Goal: Obtain resource: Download file/media

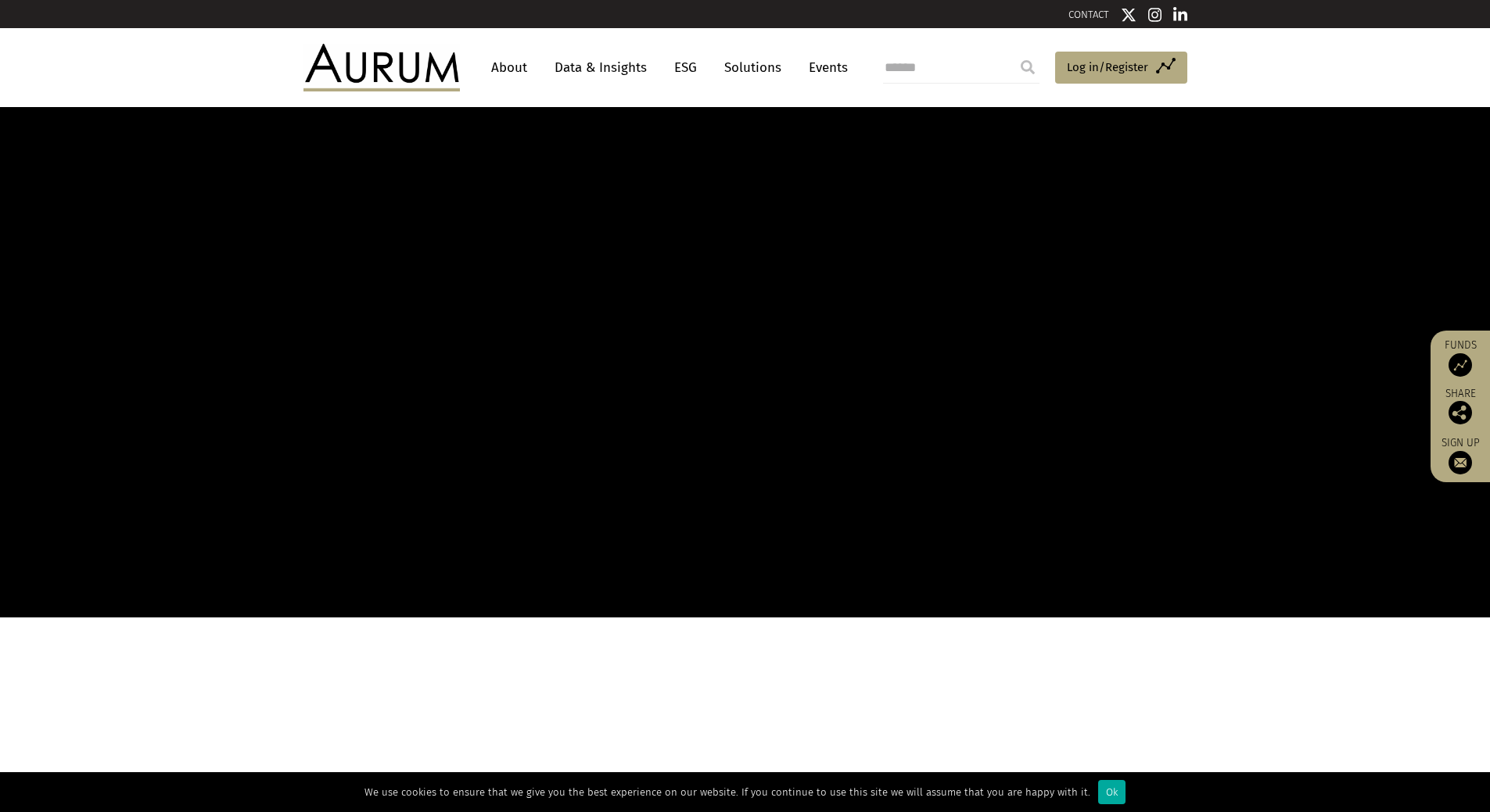
click at [688, 82] on link "ESG" at bounding box center [685, 68] width 39 height 29
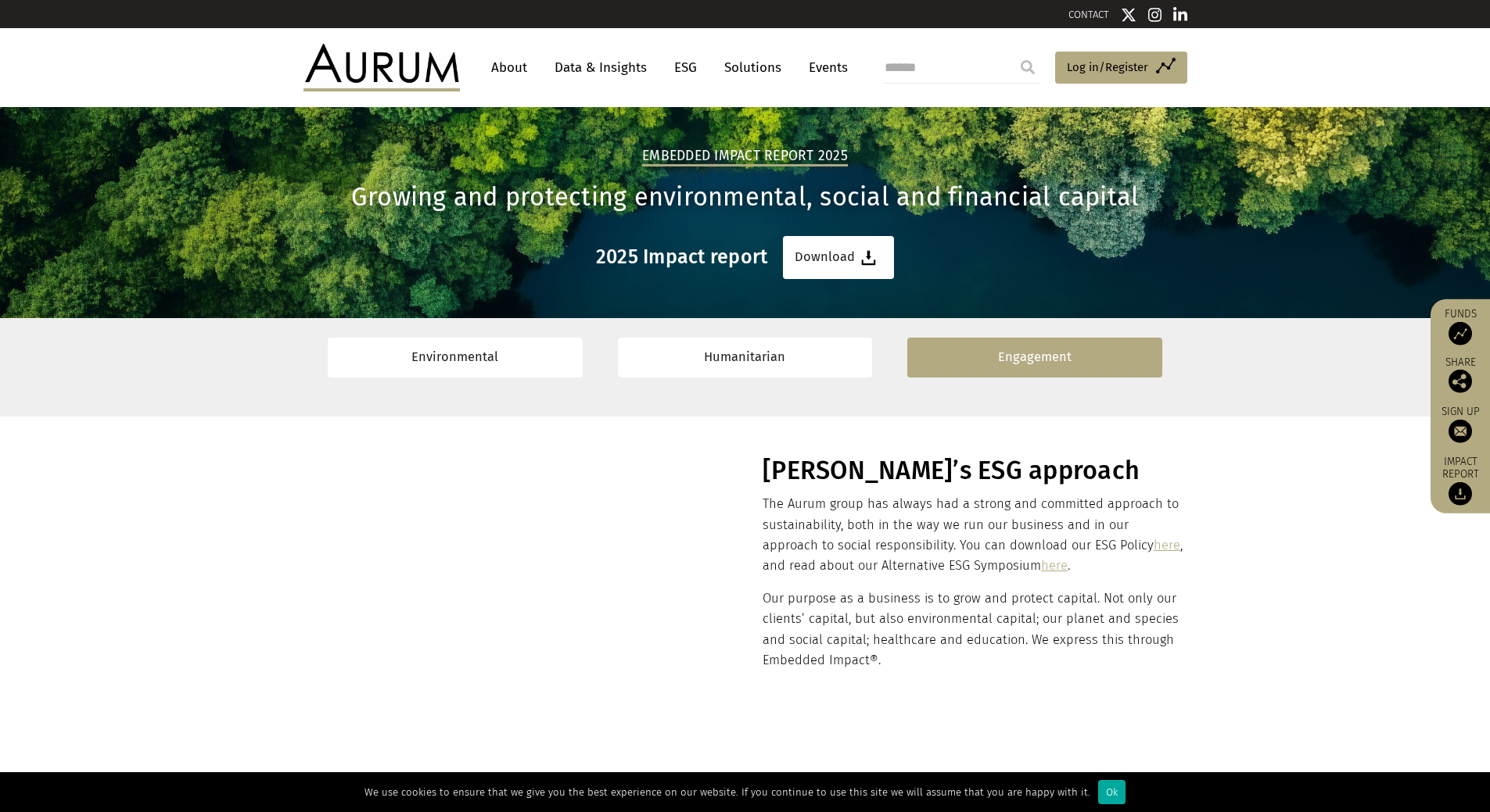
click at [970, 361] on link "Engagement" at bounding box center [1034, 358] width 255 height 40
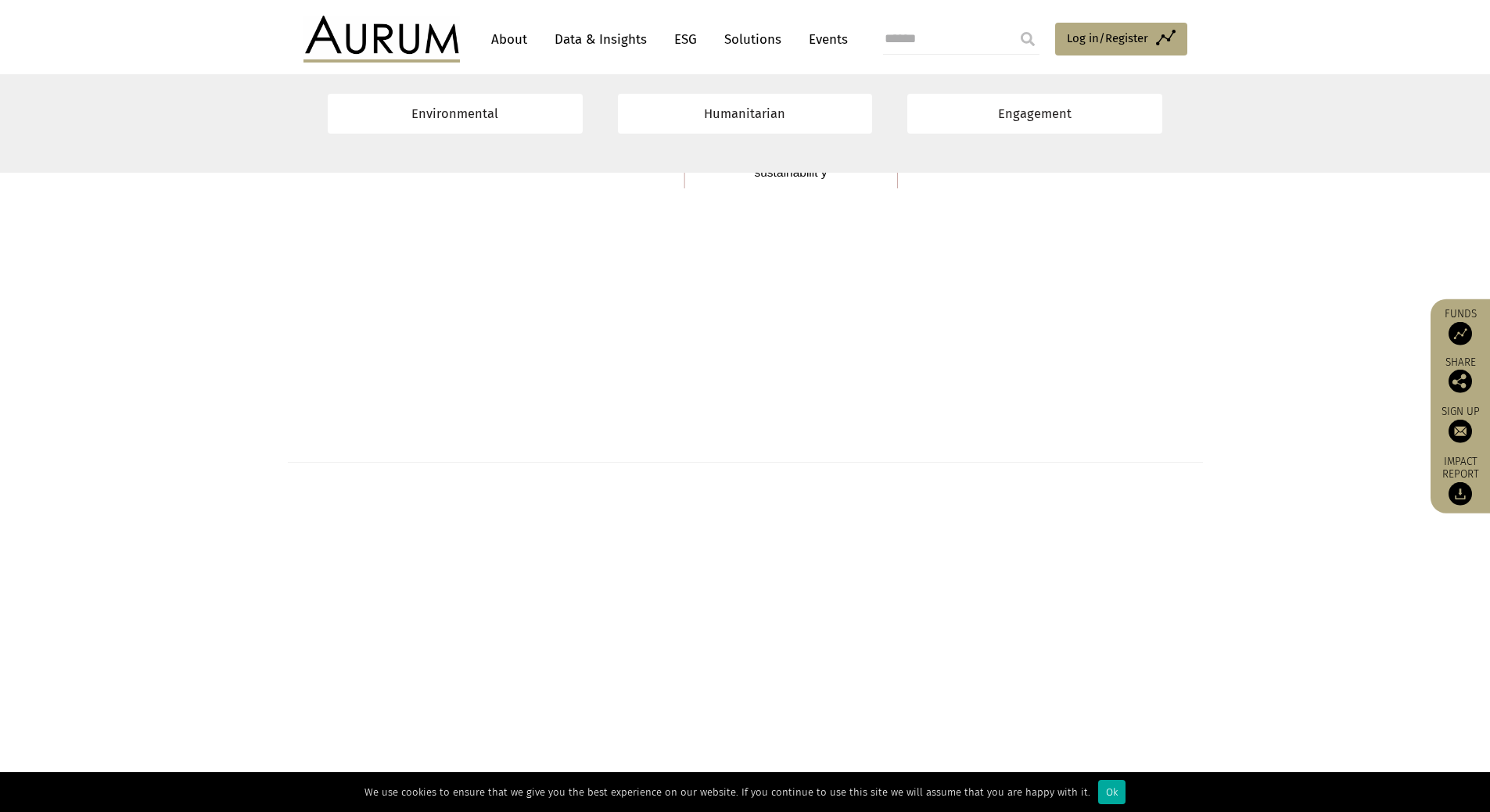
scroll to position [10604, 0]
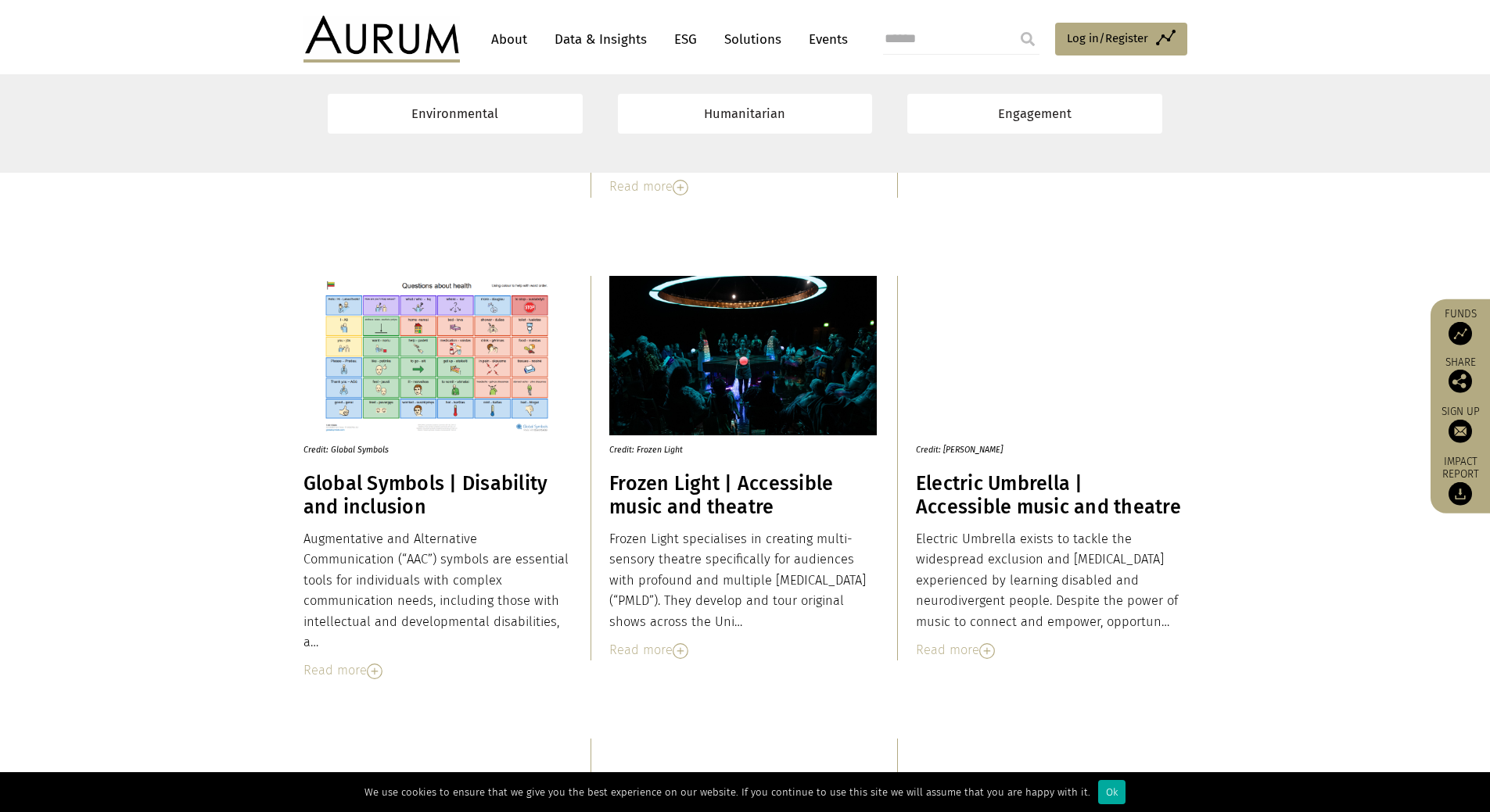
drag, startPoint x: 1413, startPoint y: 622, endPoint x: 1392, endPoint y: 538, distance: 86.6
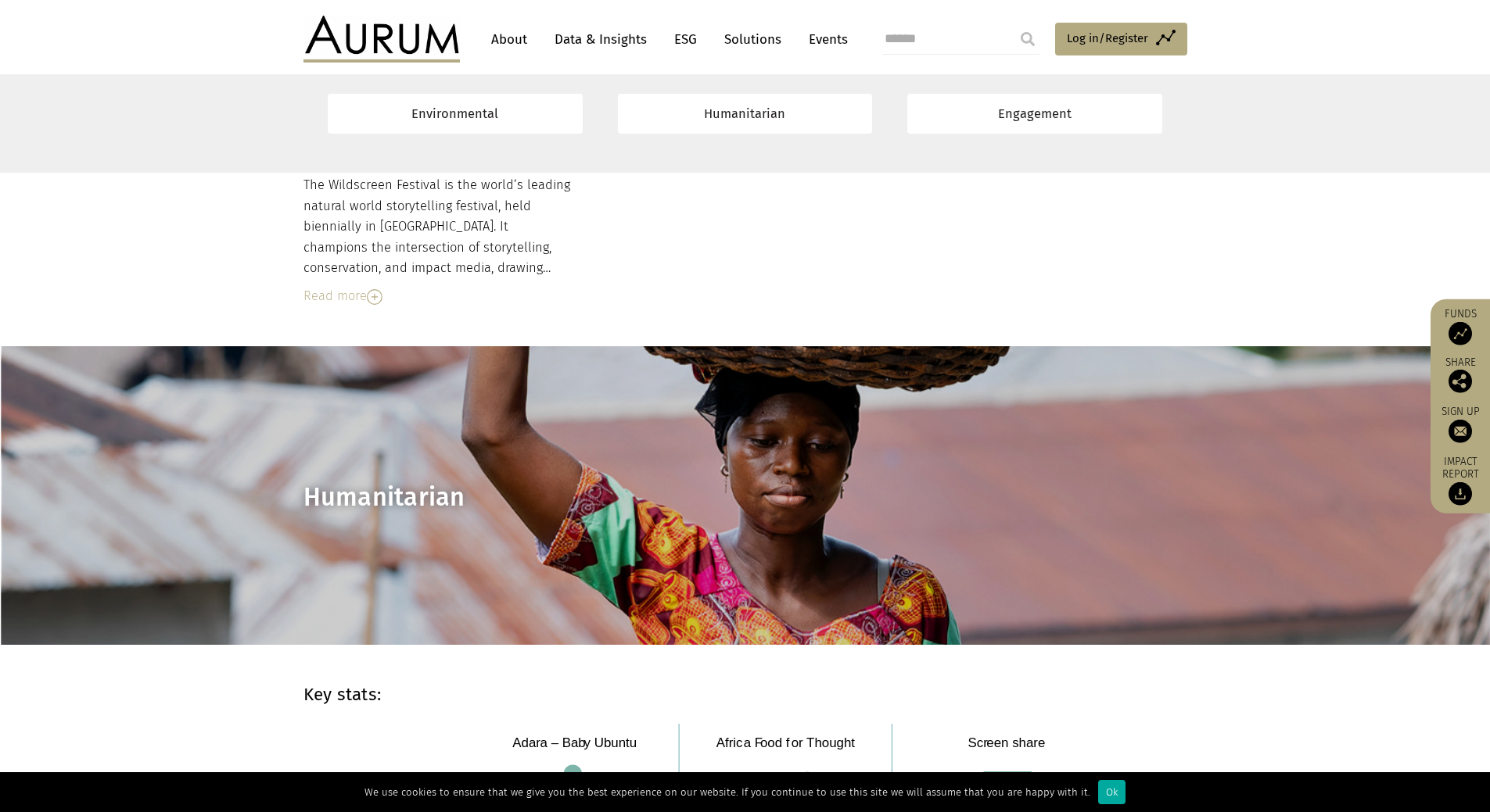
drag, startPoint x: 1372, startPoint y: 560, endPoint x: 1363, endPoint y: 410, distance: 150.3
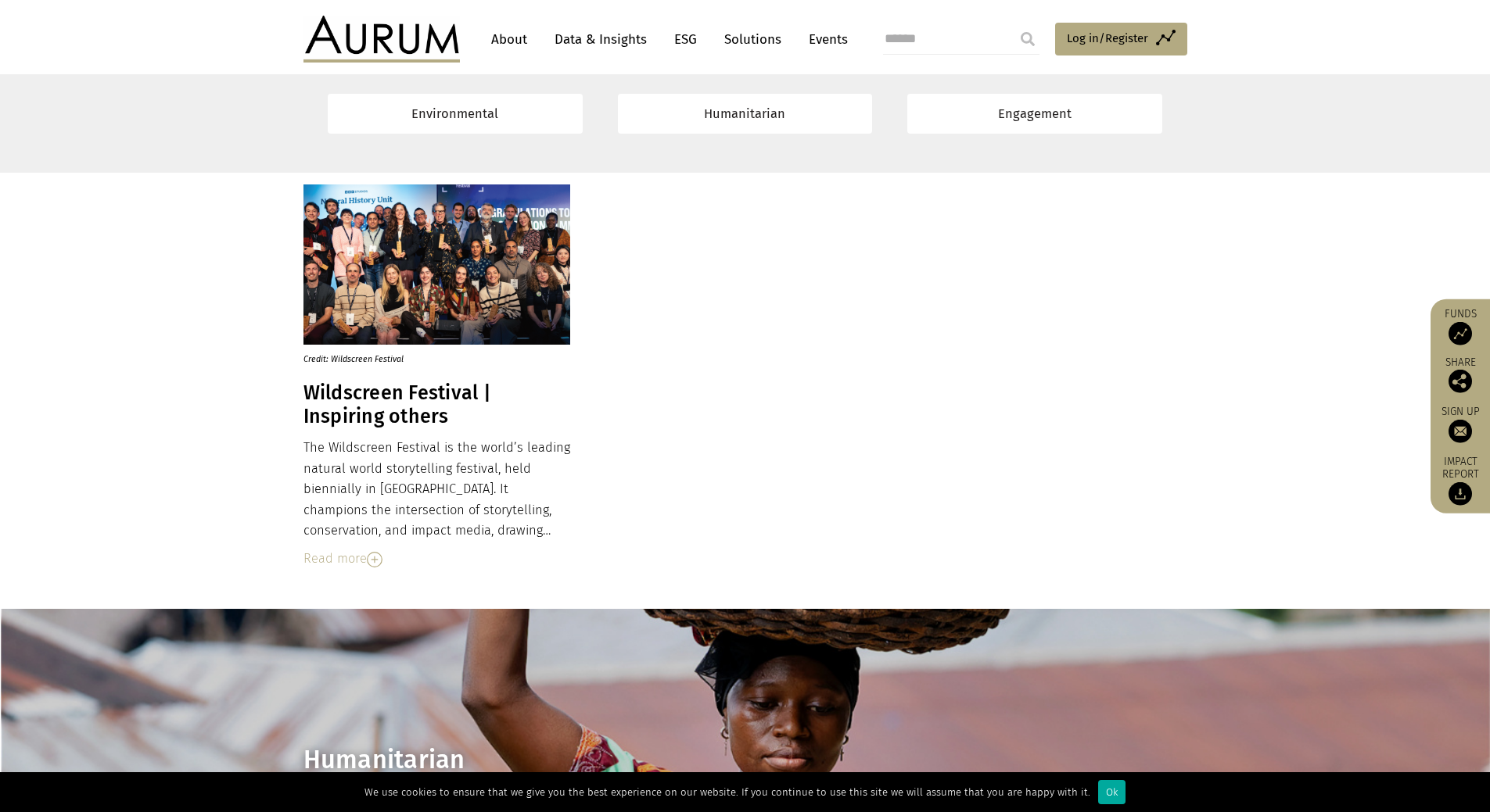
scroll to position [3389, 0]
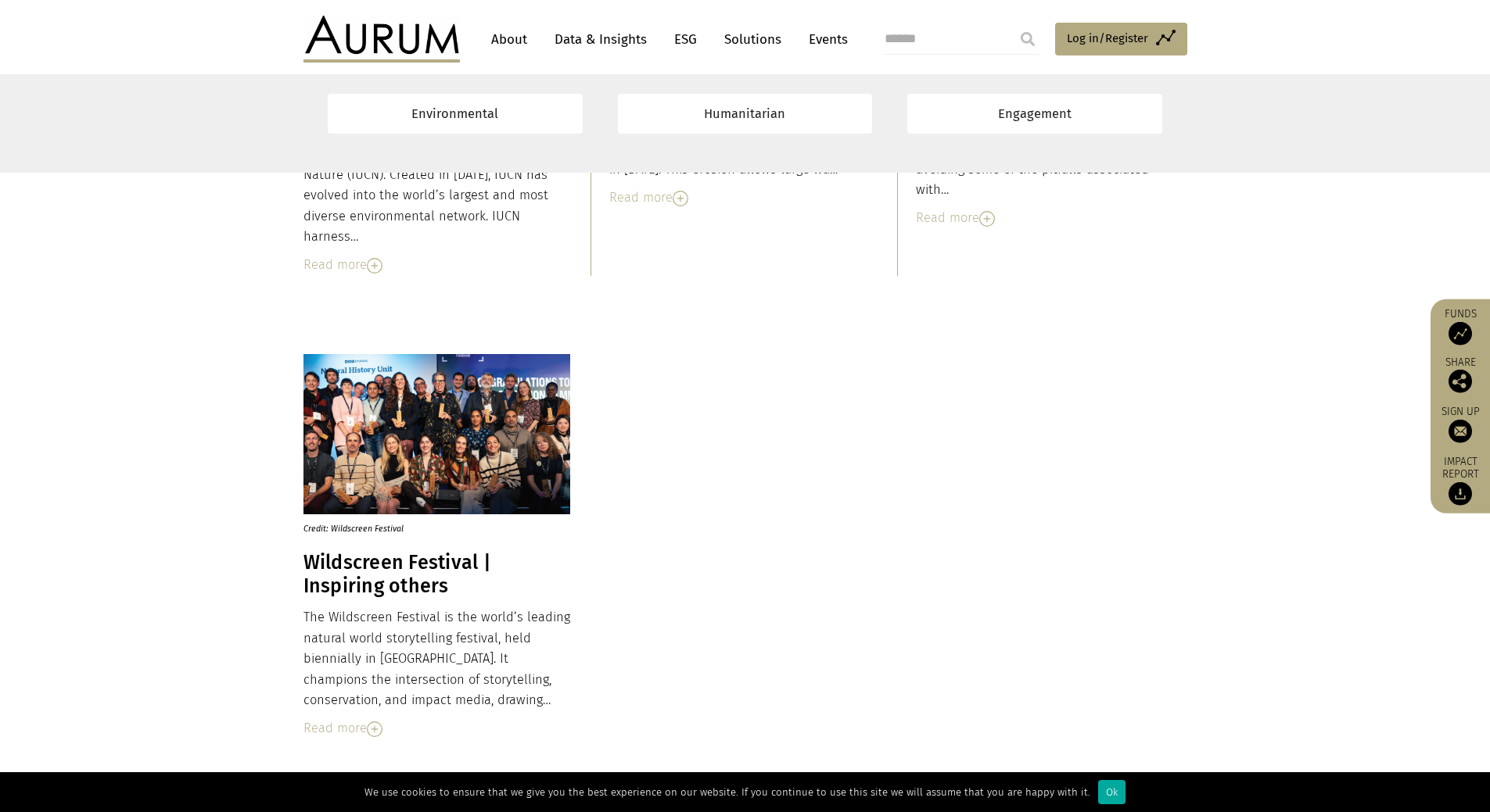
drag, startPoint x: 1324, startPoint y: 471, endPoint x: 1333, endPoint y: 372, distance: 99.4
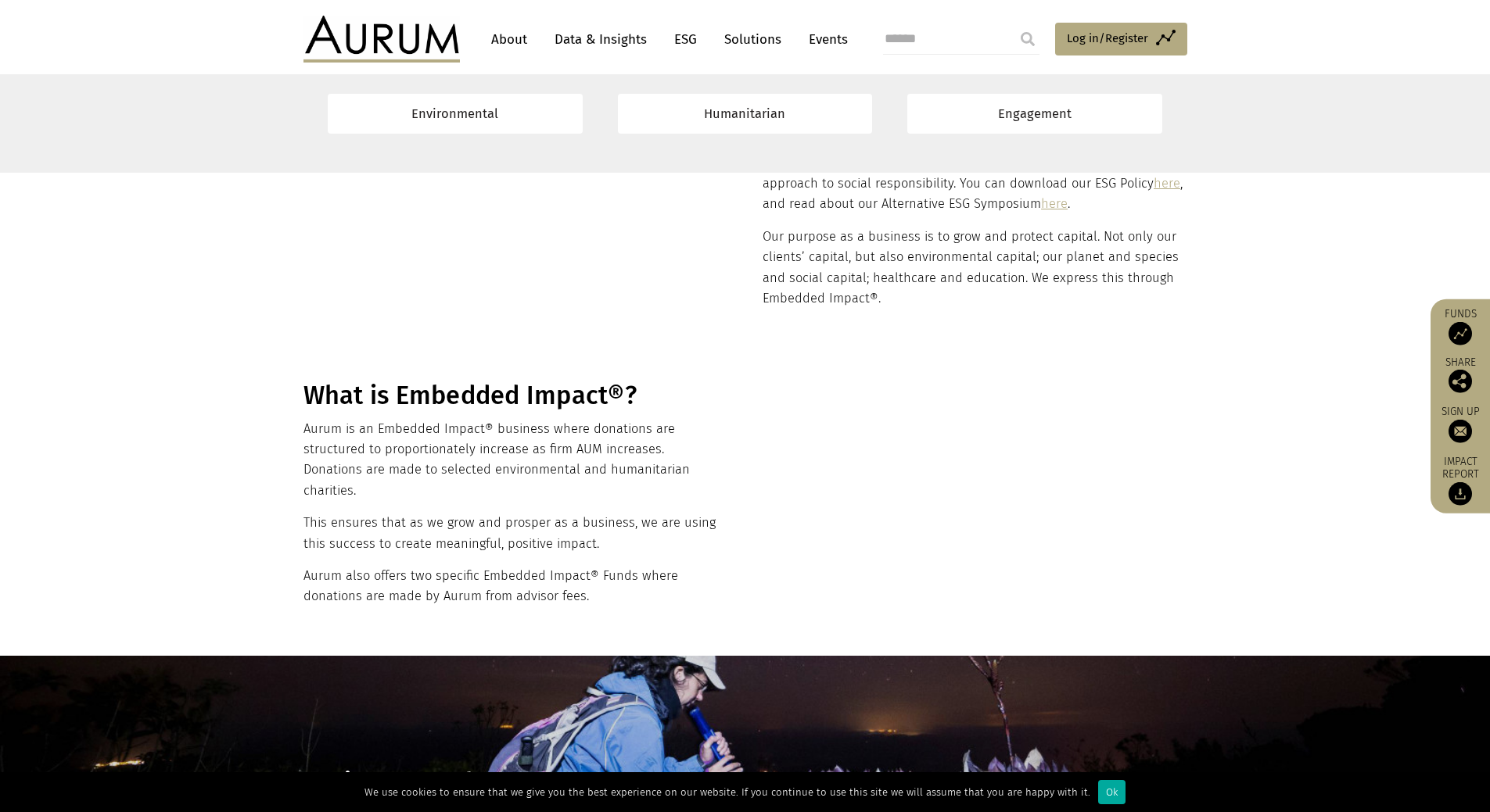
drag, startPoint x: 1283, startPoint y: 453, endPoint x: 1296, endPoint y: 262, distance: 191.4
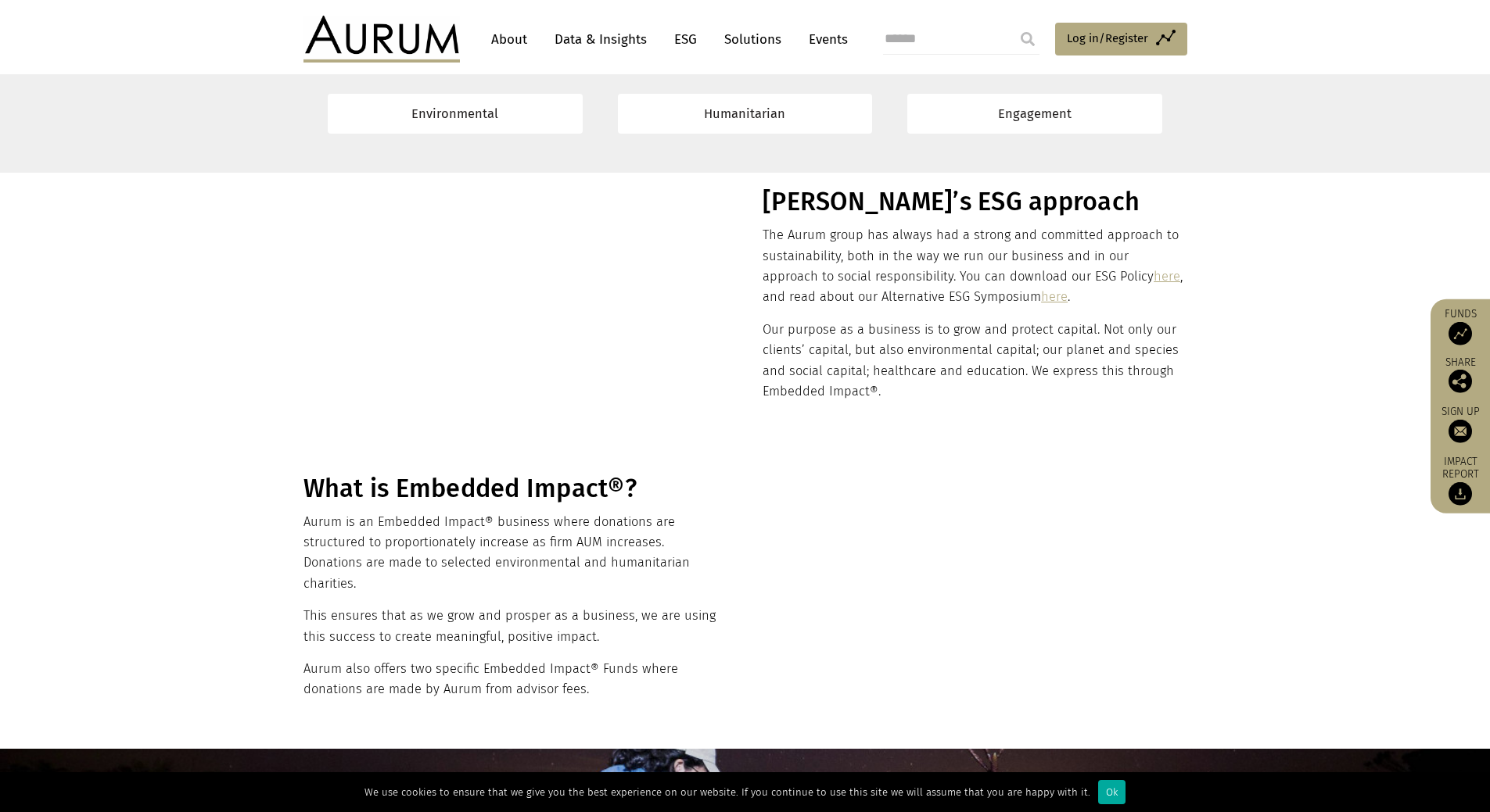
click at [933, 41] on input "search" at bounding box center [961, 39] width 157 height 31
type input "*******"
click at [1012, 23] on input "submit" at bounding box center [1027, 39] width 31 height 31
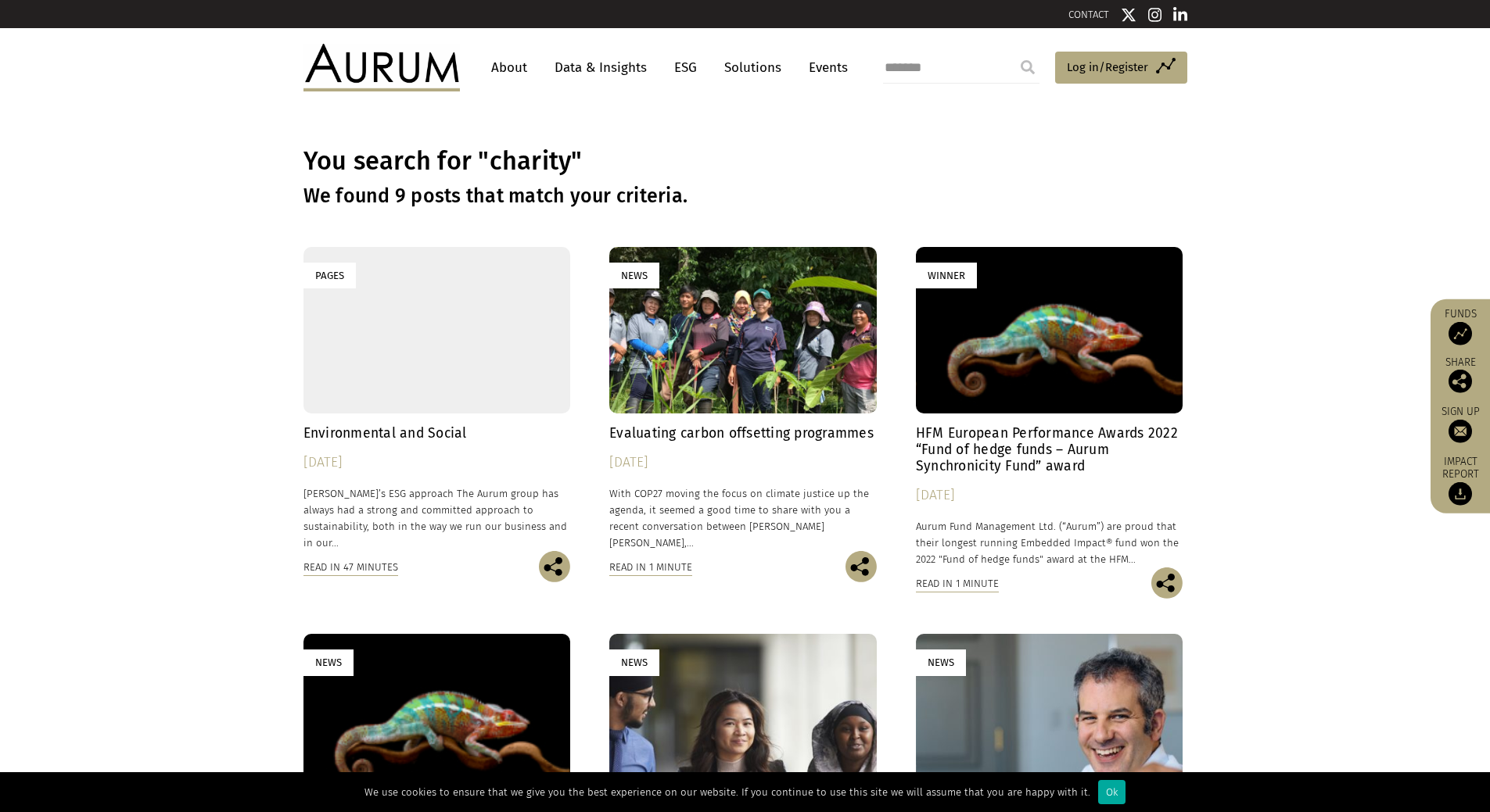
click at [474, 319] on div "Pages" at bounding box center [437, 330] width 268 height 167
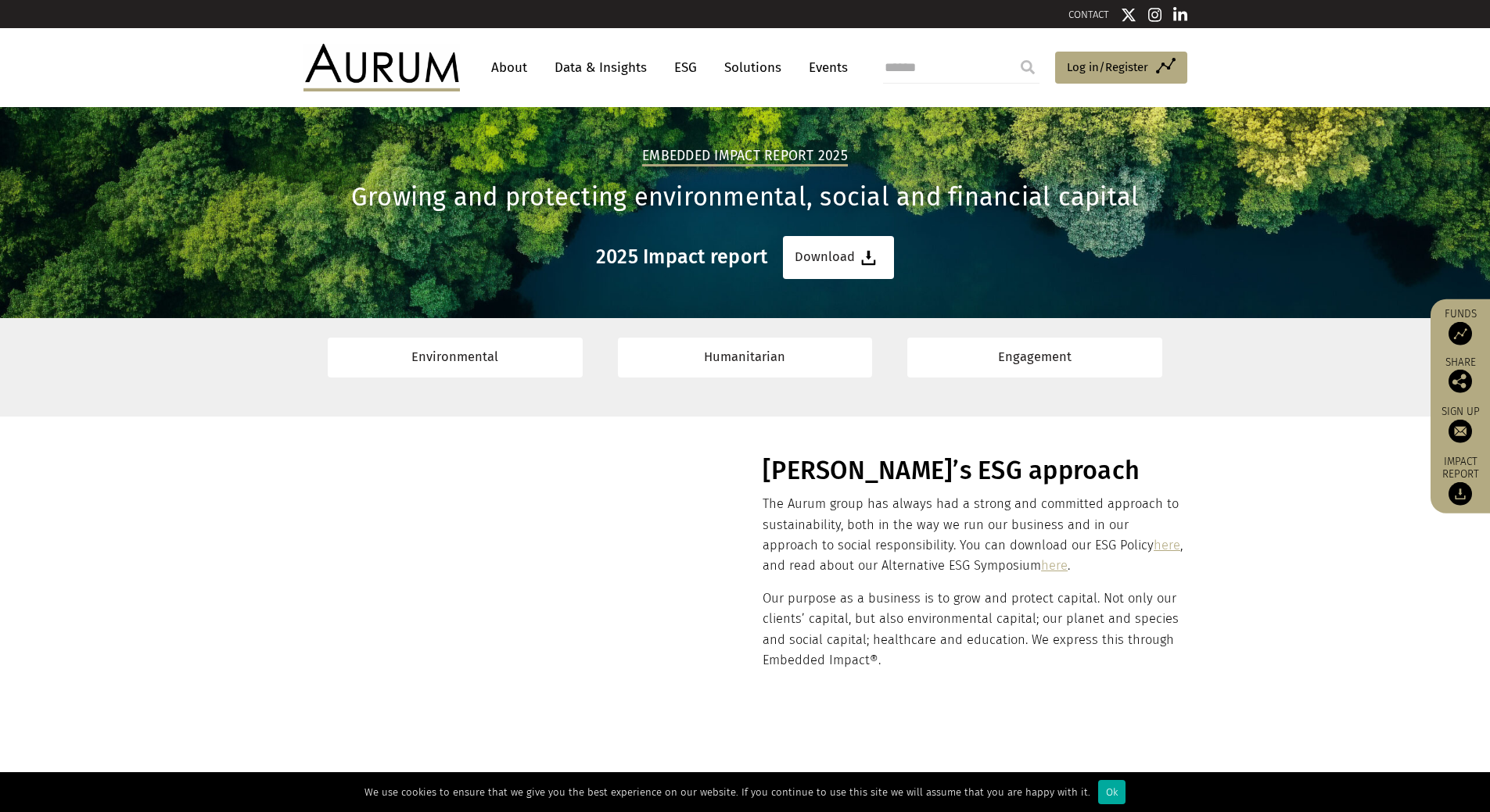
click at [71, 700] on section "[PERSON_NAME]’s ESG approach The Aurum group has always had a strong and commit…" at bounding box center [745, 561] width 1490 height 287
drag, startPoint x: 94, startPoint y: 440, endPoint x: 162, endPoint y: -60, distance: 504.6
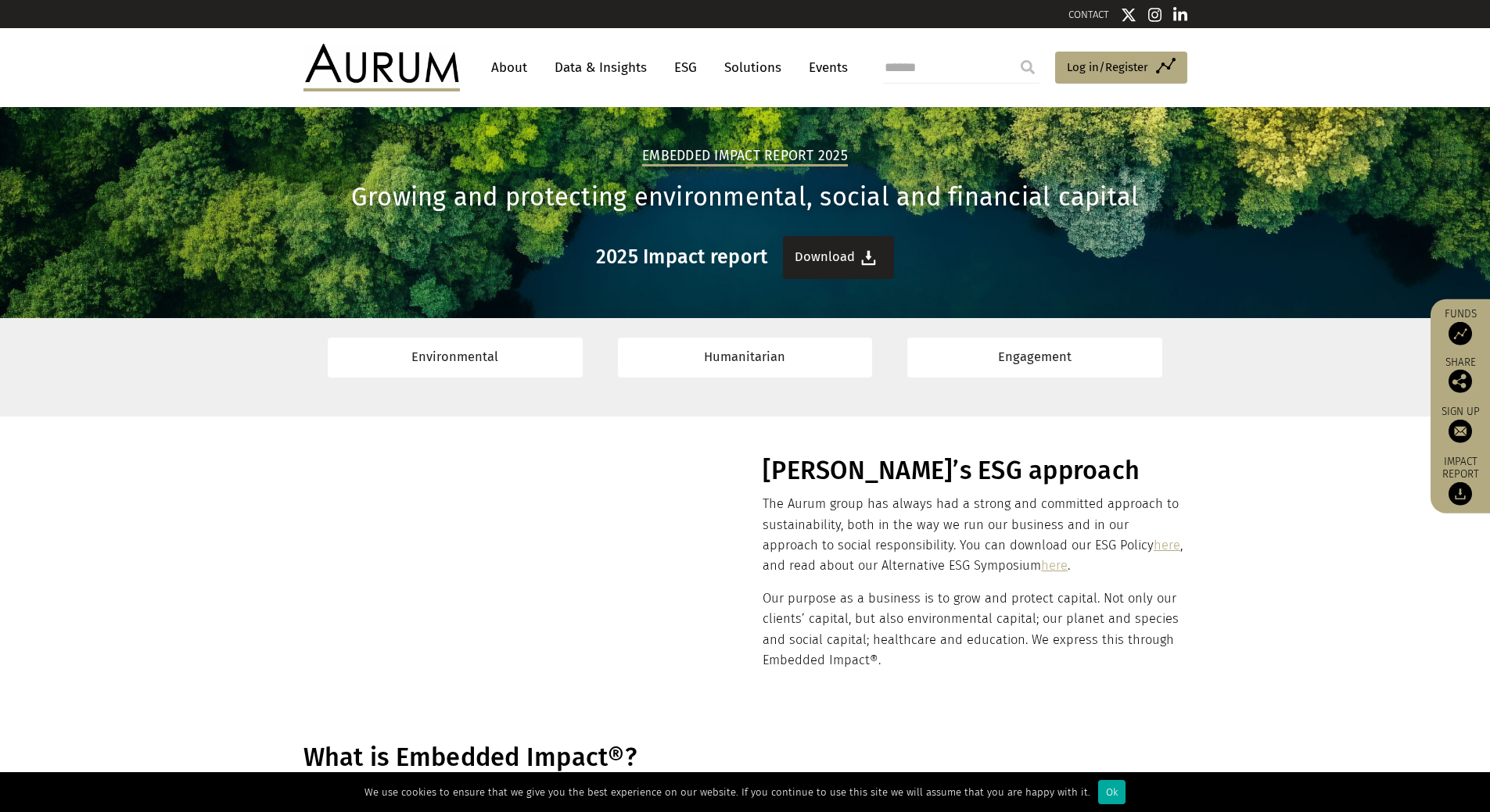
click at [822, 261] on link "Download" at bounding box center [838, 258] width 111 height 43
